Goal: Obtain resource: Download file/media

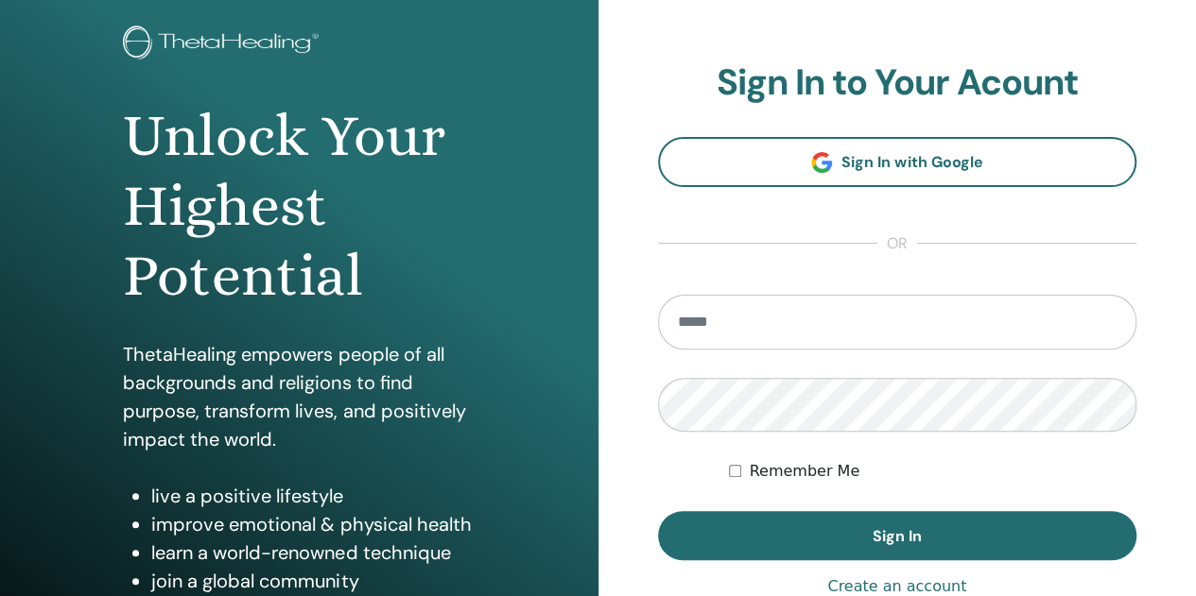
scroll to position [284, 0]
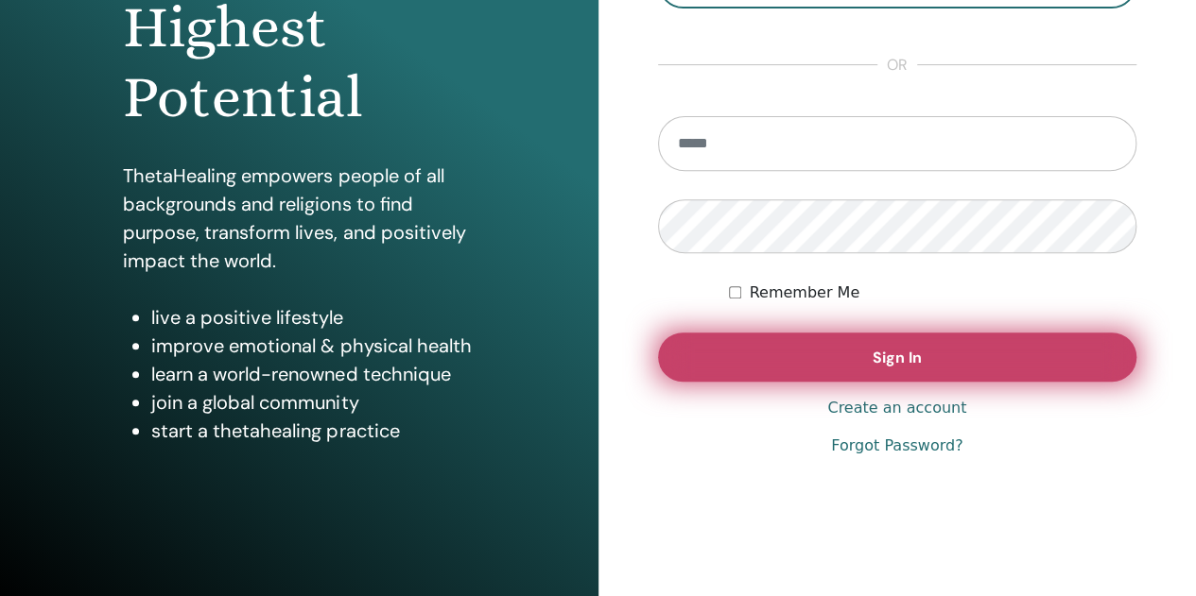
type input "**********"
click at [836, 360] on button "Sign In" at bounding box center [897, 357] width 479 height 49
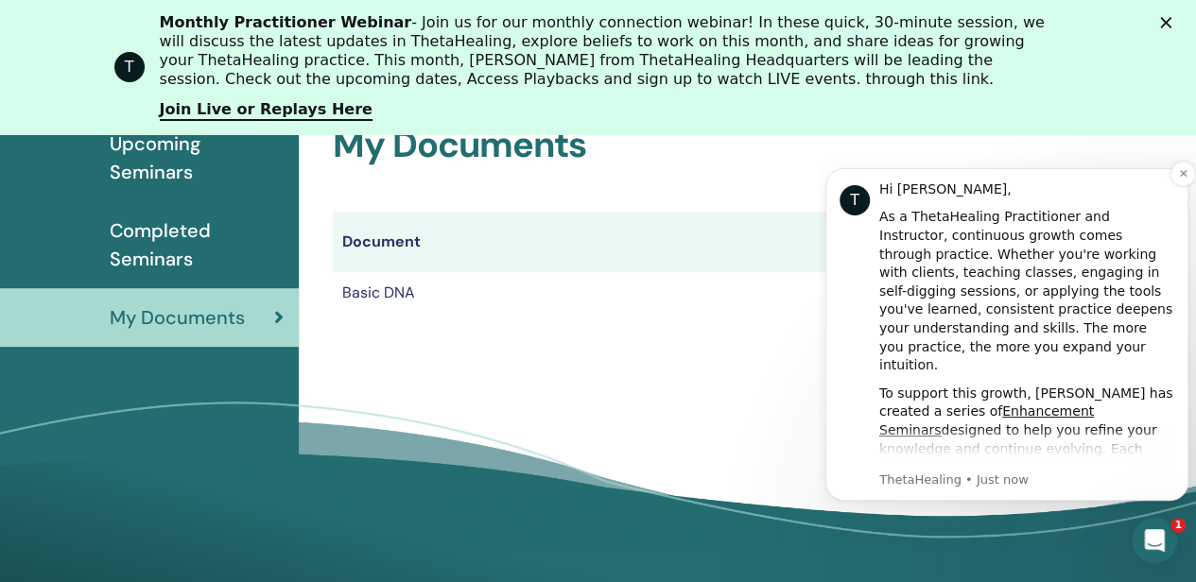
scroll to position [329, 0]
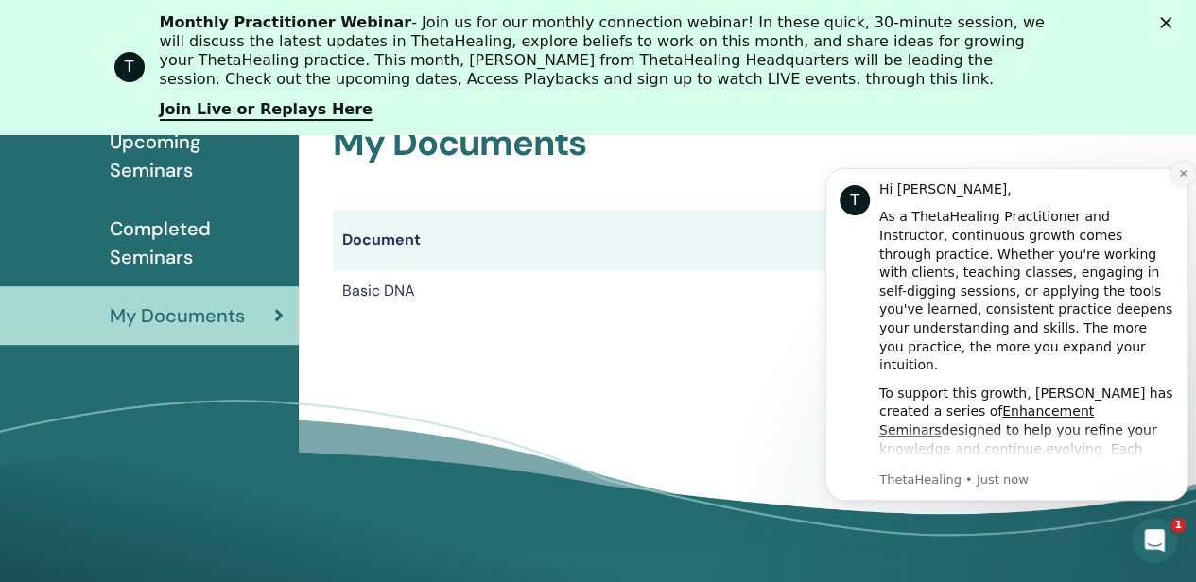
click at [1179, 176] on icon "Dismiss notification" at bounding box center [1183, 173] width 10 height 10
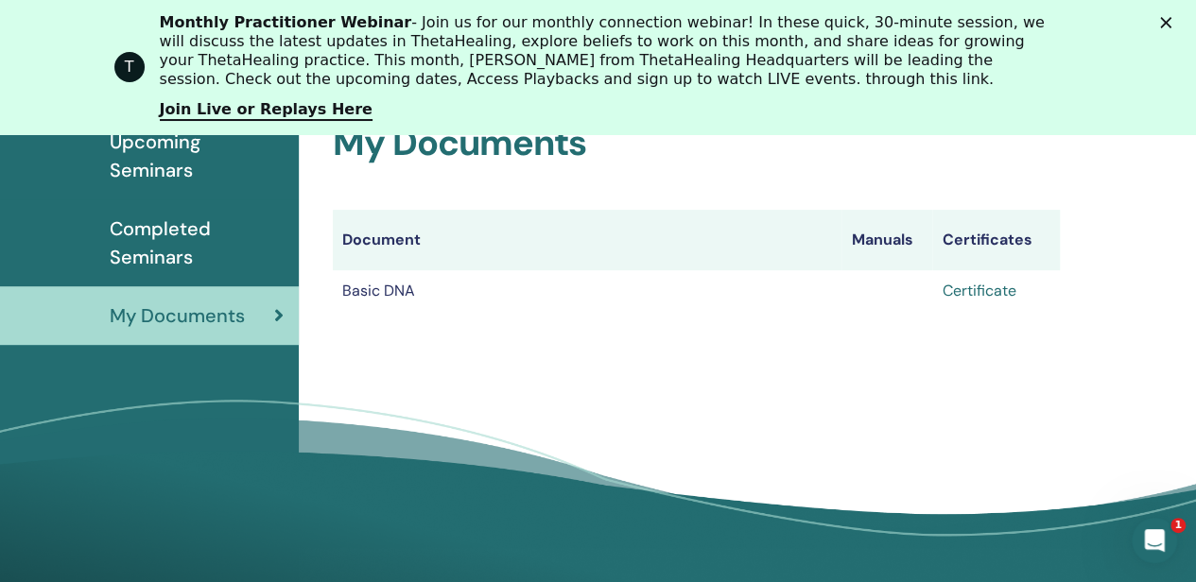
click at [991, 293] on link "Certificate" at bounding box center [979, 291] width 74 height 20
